Goal: Transaction & Acquisition: Purchase product/service

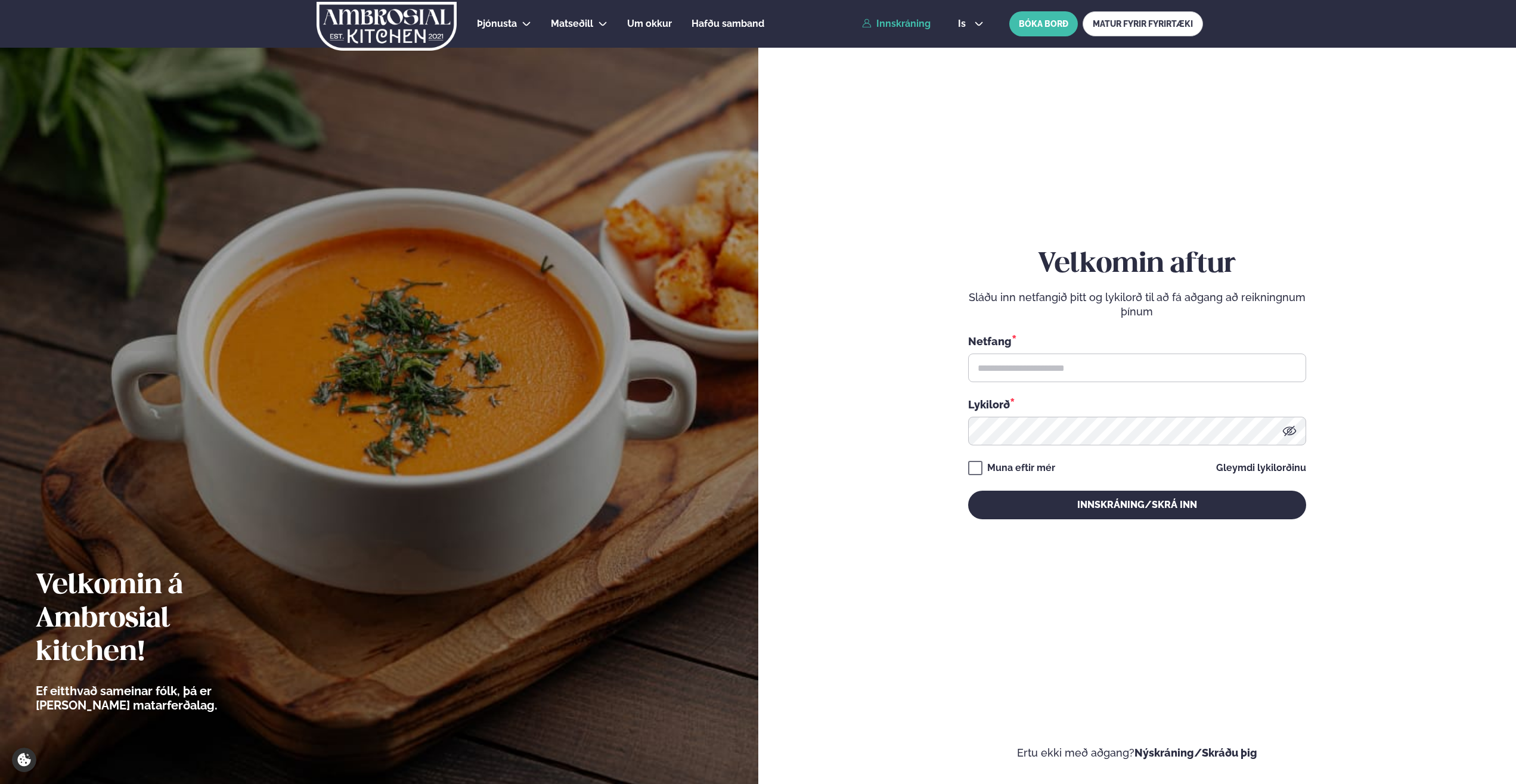
click at [885, 26] on link "Innskráning" at bounding box center [896, 23] width 69 height 11
click at [1012, 362] on input "text" at bounding box center [1137, 368] width 338 height 29
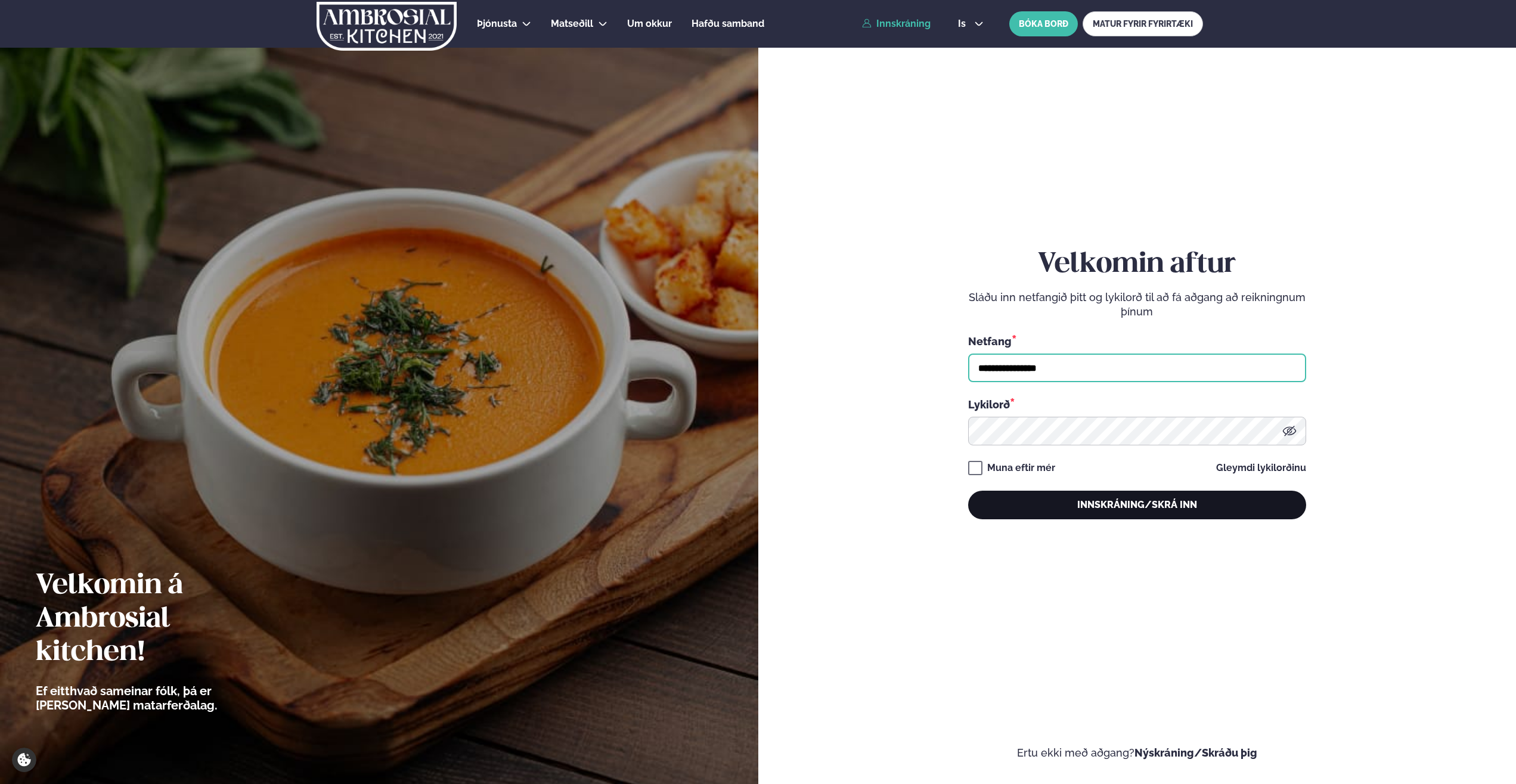
type input "**********"
click at [1075, 514] on button "Innskráning/Skrá inn" at bounding box center [1137, 505] width 338 height 29
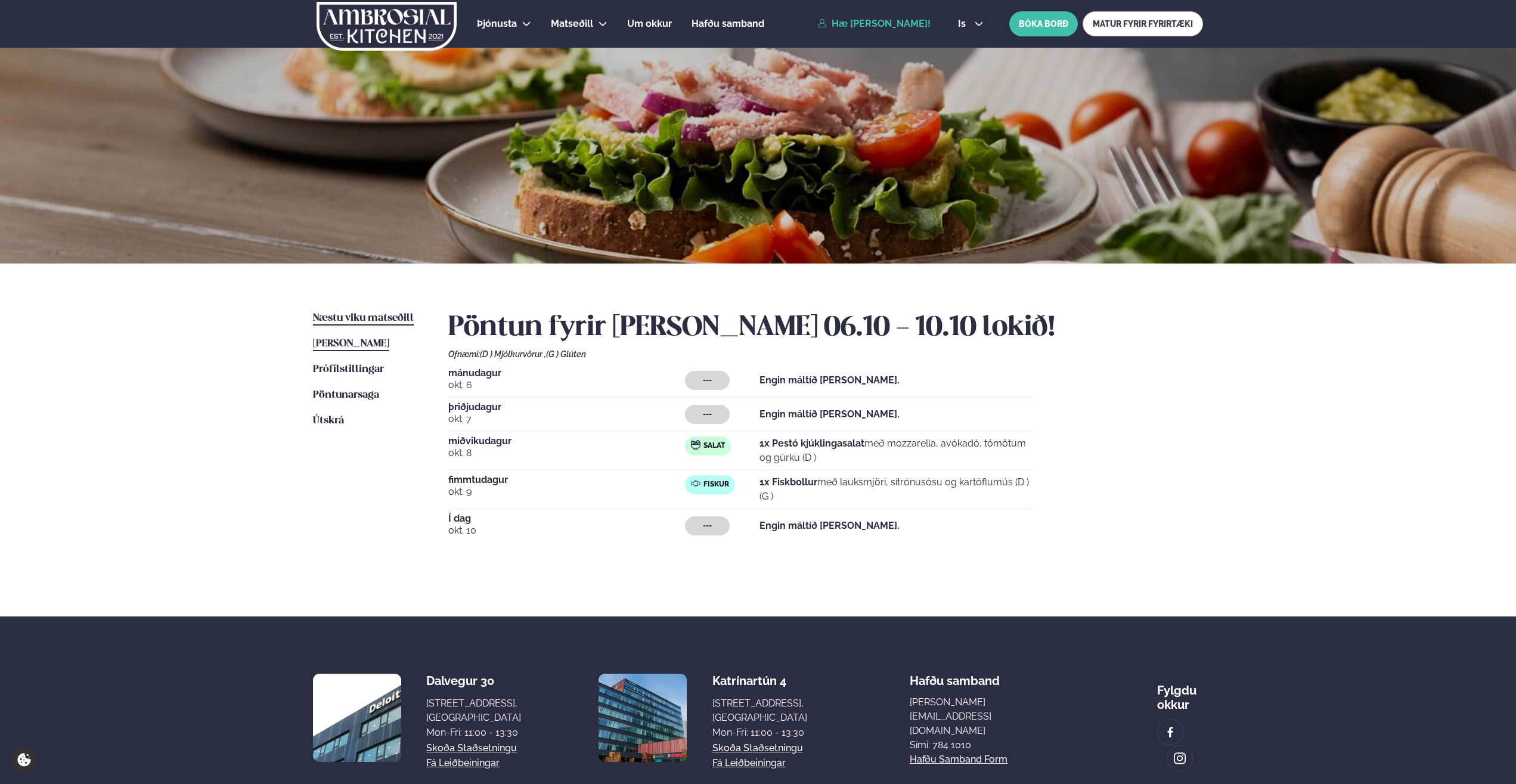
click at [352, 316] on span "Næstu viku matseðill" at bounding box center [363, 318] width 101 height 10
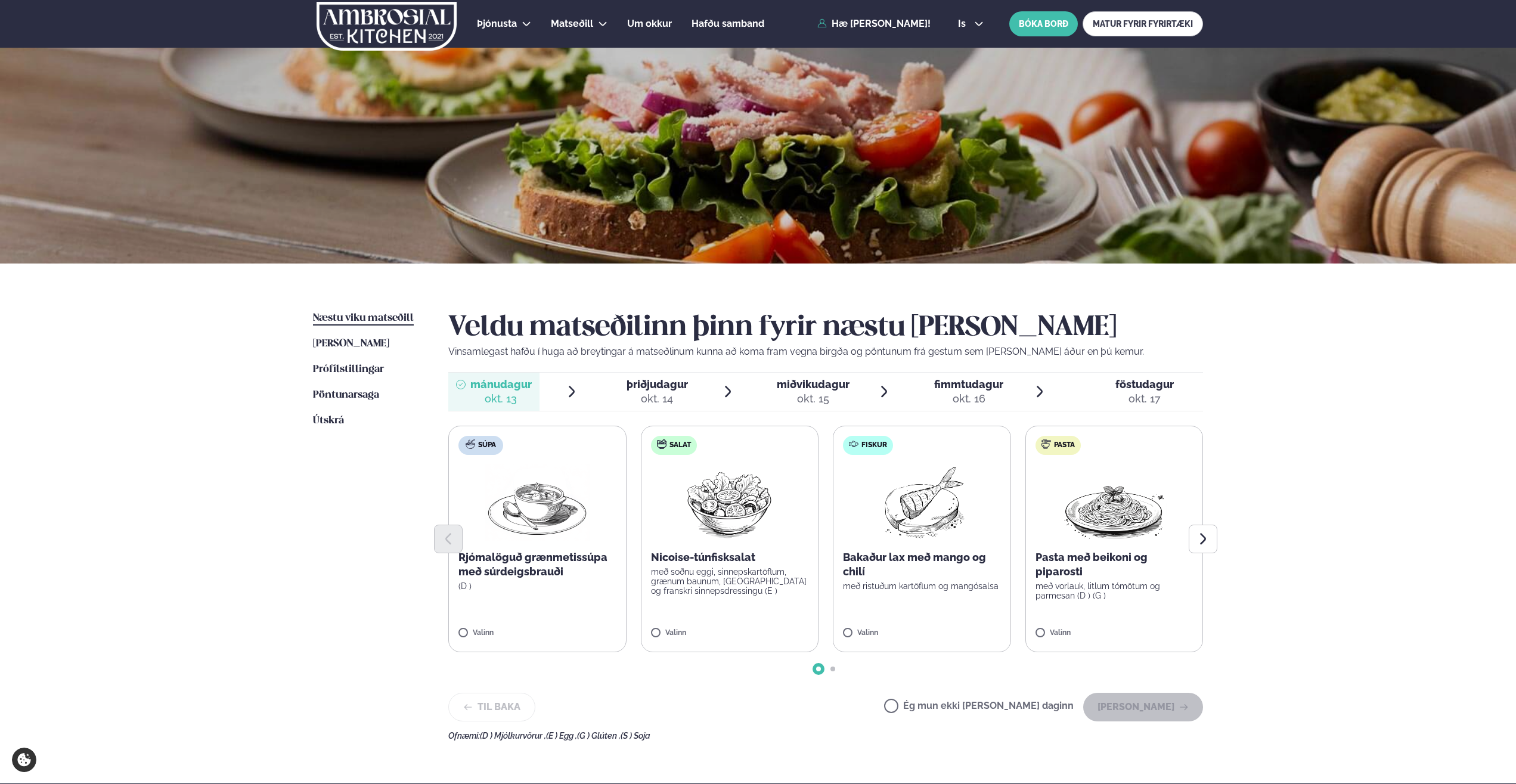
click at [806, 395] on div "okt. 15" at bounding box center [813, 399] width 73 height 14
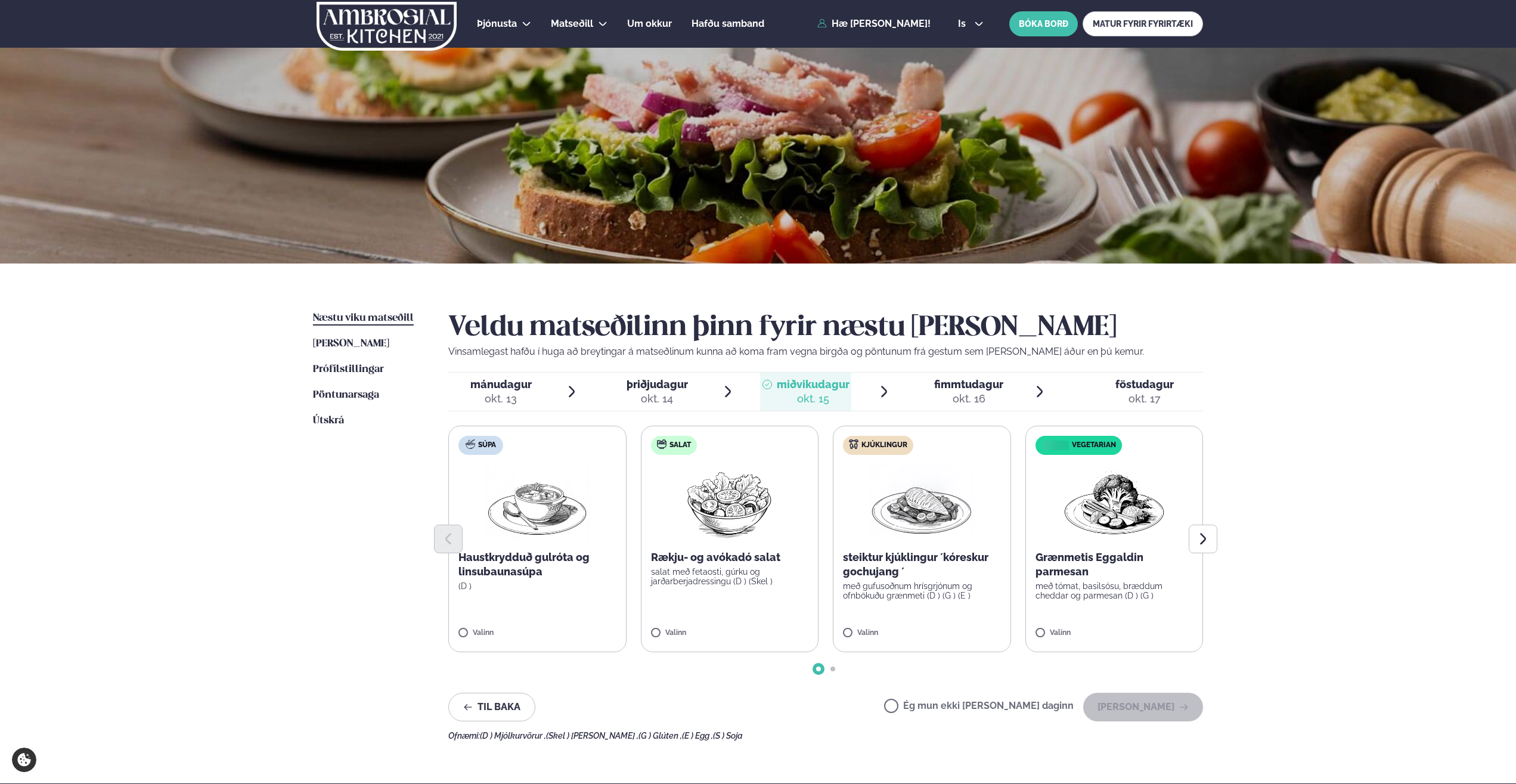
click at [849, 628] on label "Kjúklingur steiktur kjúklingur ´kóreskur gochujang ´ með gufusoðnum hrísgrjónum…" at bounding box center [922, 538] width 178 height 226
click at [1130, 707] on button "[PERSON_NAME]" at bounding box center [1143, 707] width 120 height 29
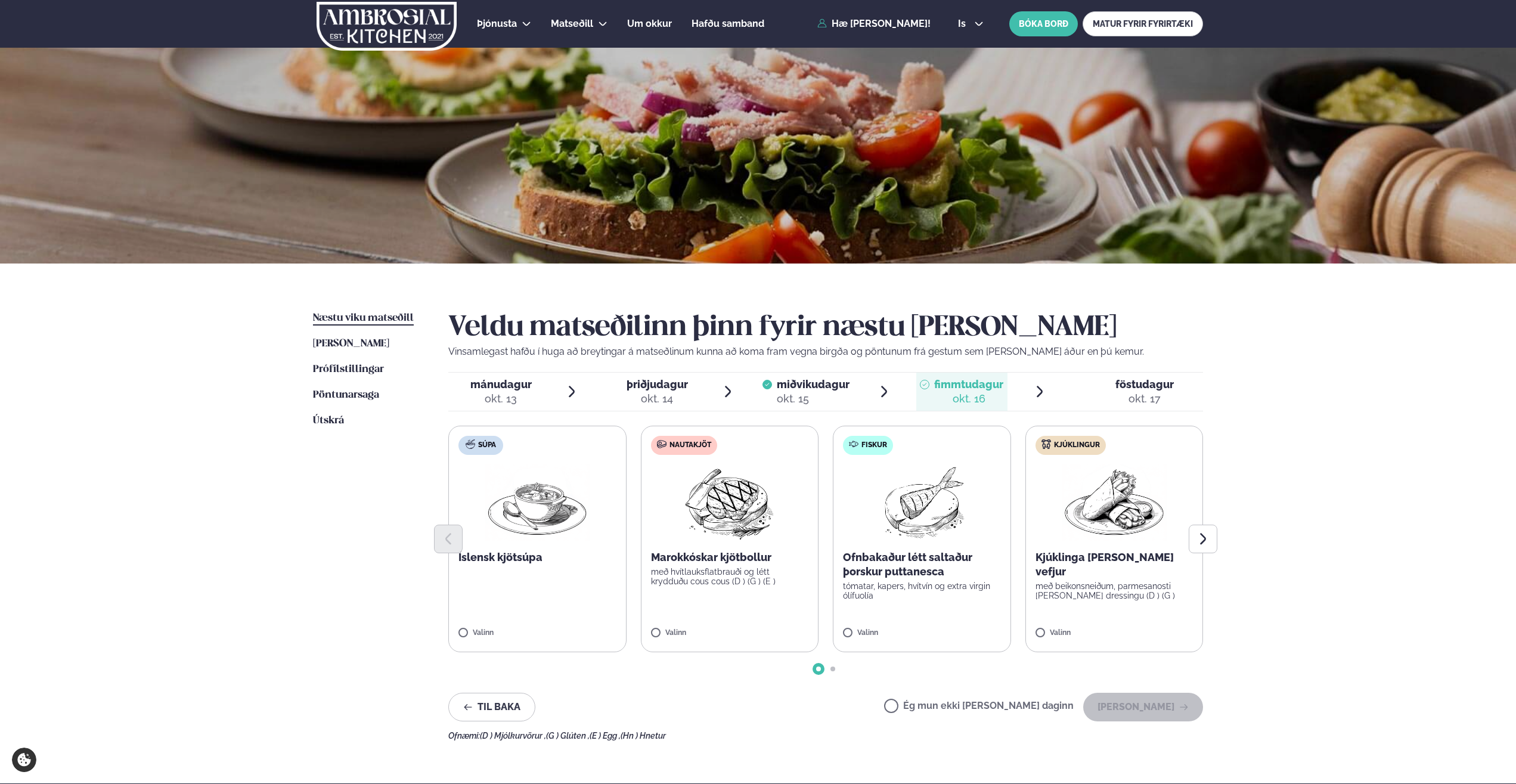
click at [848, 628] on label "Fiskur Ofnbakaður létt saltaður þorskur puttanesca tómatar, kapers, hvítvín og …" at bounding box center [922, 538] width 178 height 226
click at [1137, 709] on button "[PERSON_NAME]" at bounding box center [1143, 707] width 120 height 29
